Goal: Use online tool/utility: Utilize a website feature to perform a specific function

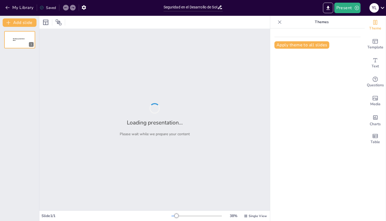
type input "Seguridad en el Desarrollo de Software: Un Enfoque Ético"
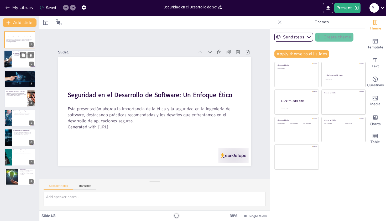
click at [17, 55] on p "La seguridad en el desarrollo de software protege la integridad de los sistemas." at bounding box center [23, 55] width 20 height 2
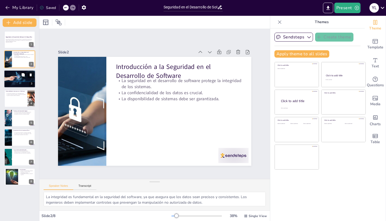
click at [20, 79] on div at bounding box center [20, 79] width 34 height 18
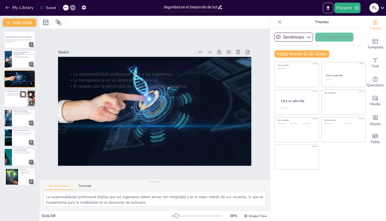
click at [18, 101] on div at bounding box center [20, 98] width 32 height 18
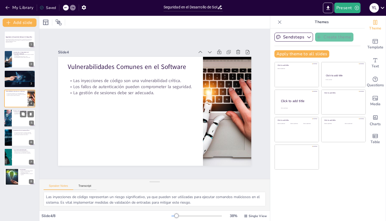
click at [13, 116] on div at bounding box center [20, 118] width 32 height 18
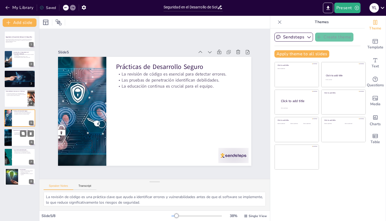
click at [22, 137] on div at bounding box center [20, 137] width 32 height 18
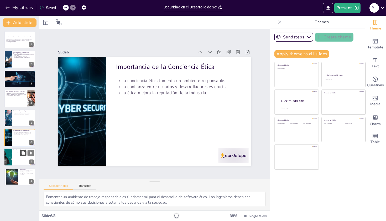
click at [20, 156] on button at bounding box center [23, 153] width 6 height 6
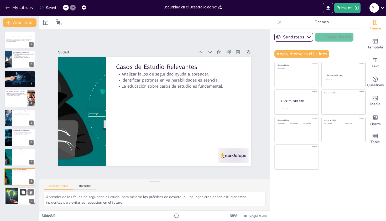
click at [22, 194] on button at bounding box center [23, 192] width 6 height 6
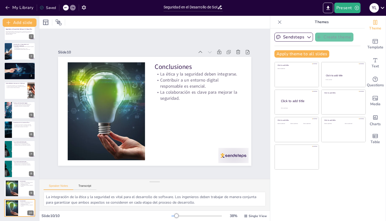
click at [85, 8] on icon "button" at bounding box center [84, 7] width 4 height 4
click at [66, 7] on icon at bounding box center [65, 7] width 3 height 1
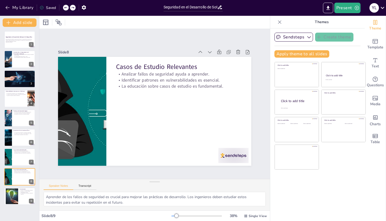
click at [66, 8] on icon at bounding box center [65, 7] width 3 height 3
type textarea "Fomentar un ambiente de trabajo responsable es fundamental para el desarrollo d…"
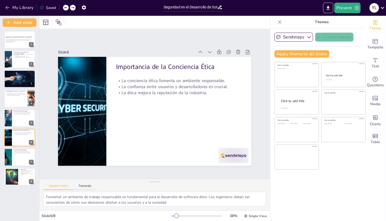
click at [66, 7] on icon at bounding box center [65, 7] width 3 height 1
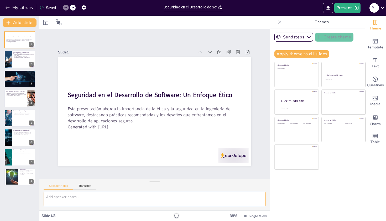
click at [100, 200] on textarea at bounding box center [155, 199] width 222 height 14
click at [328, 8] on icon "Export to PowerPoint" at bounding box center [328, 8] width 3 height 4
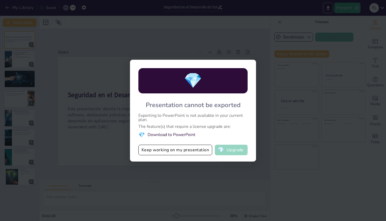
click at [234, 150] on button "💎 Upgrade" at bounding box center [231, 150] width 33 height 11
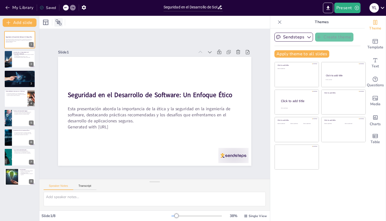
click at [59, 22] on icon at bounding box center [59, 22] width 6 height 6
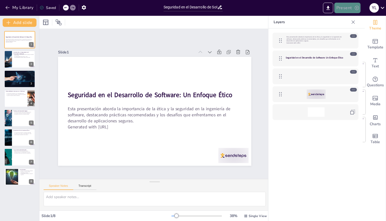
click at [348, 10] on button "Present" at bounding box center [347, 8] width 26 height 11
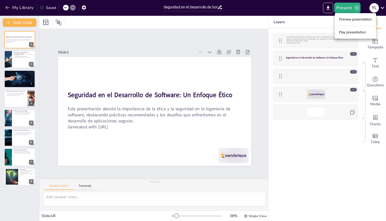
click at [349, 19] on li "Preview presentation" at bounding box center [355, 19] width 41 height 8
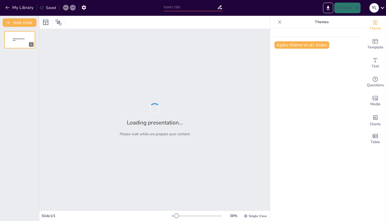
type input "Seguridad en el Desarrollo de Software: Un Enfoque Ético"
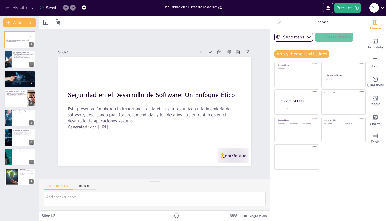
click at [6, 7] on icon "button" at bounding box center [7, 7] width 5 height 5
